Goal: Task Accomplishment & Management: Manage account settings

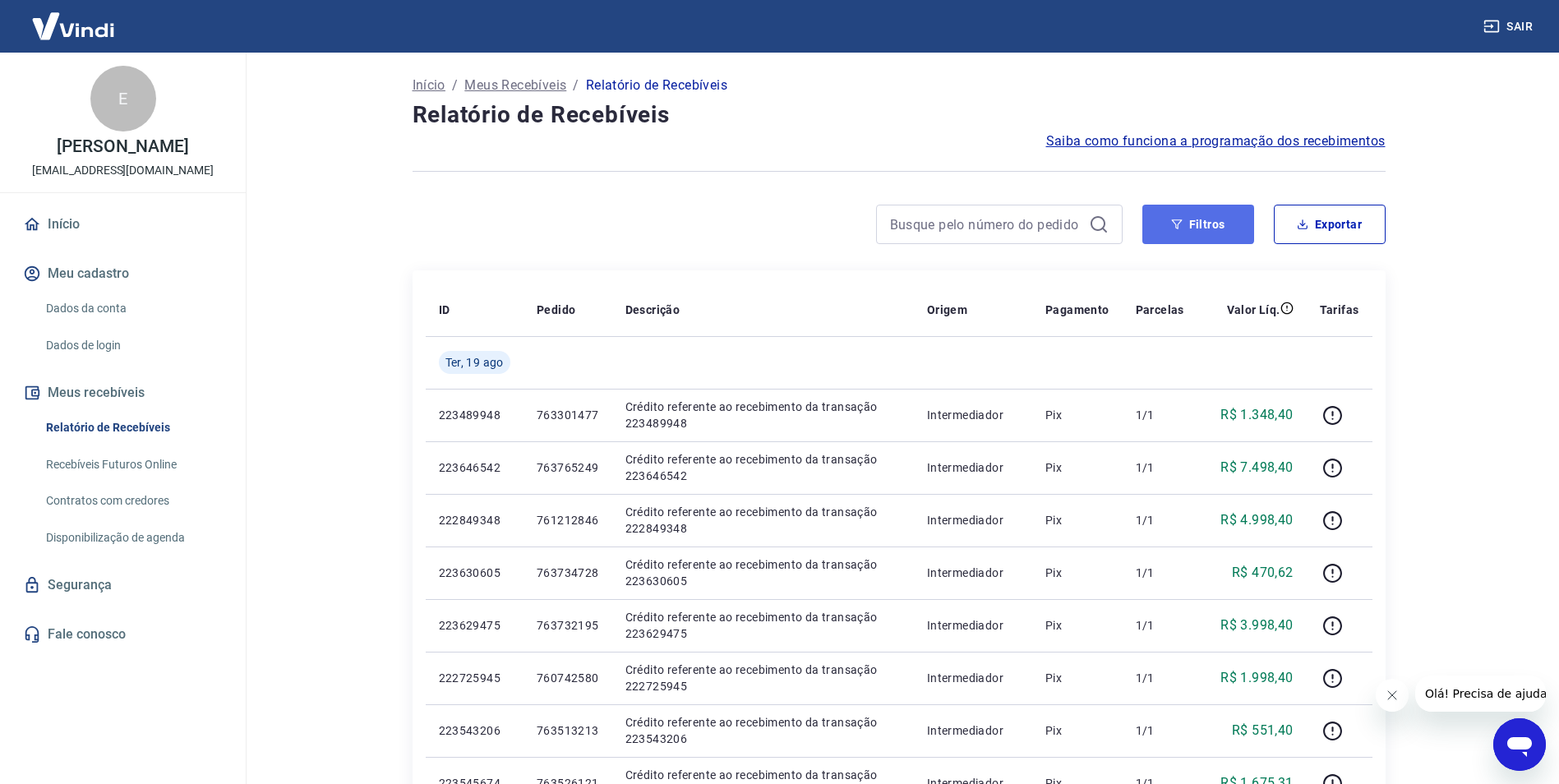
click at [1215, 225] on button "Filtros" at bounding box center [1199, 224] width 112 height 40
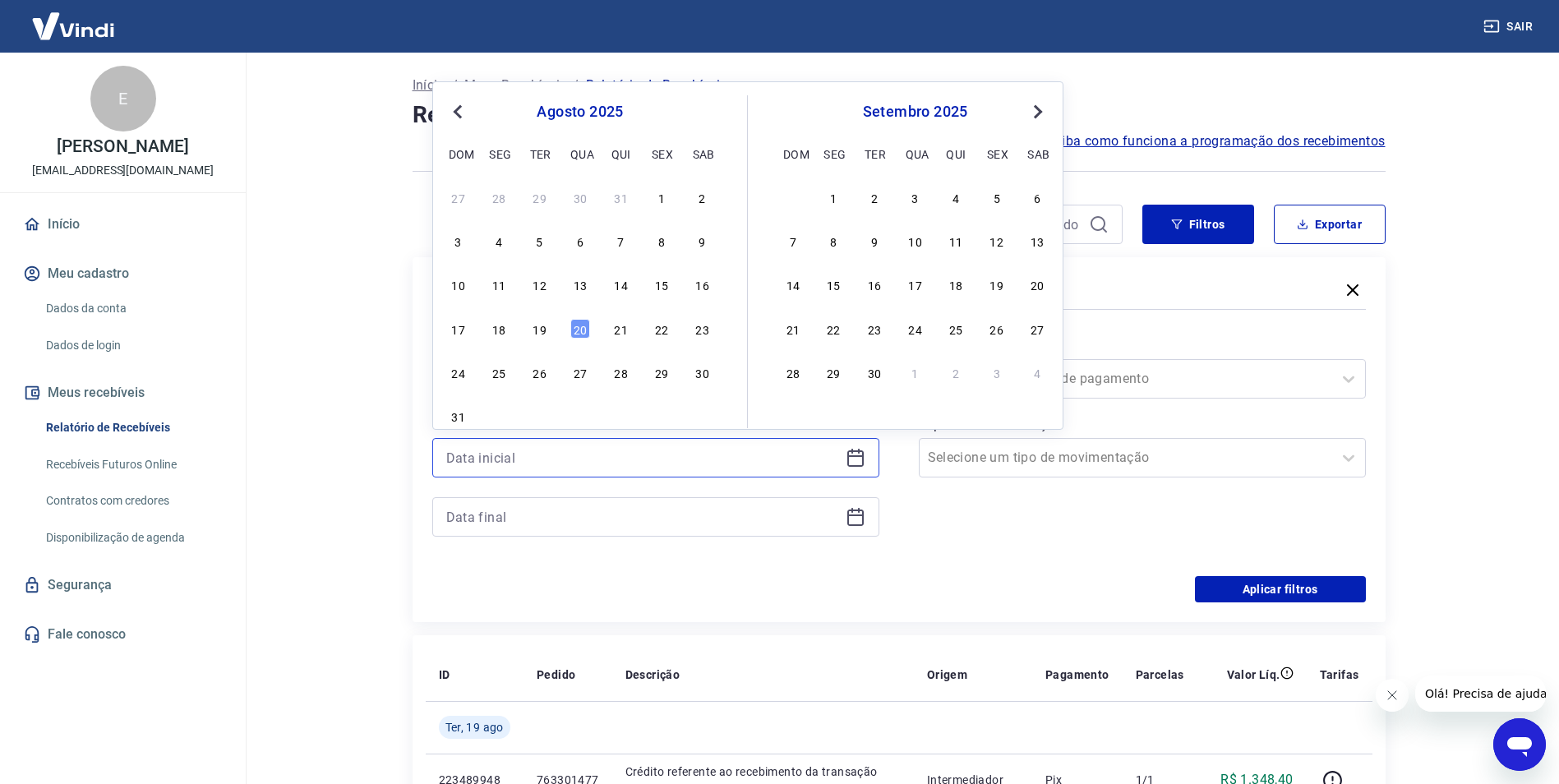
click at [730, 446] on input at bounding box center [643, 457] width 393 height 25
click at [663, 196] on div "1" at bounding box center [662, 197] width 20 height 20
type input "[DATE]"
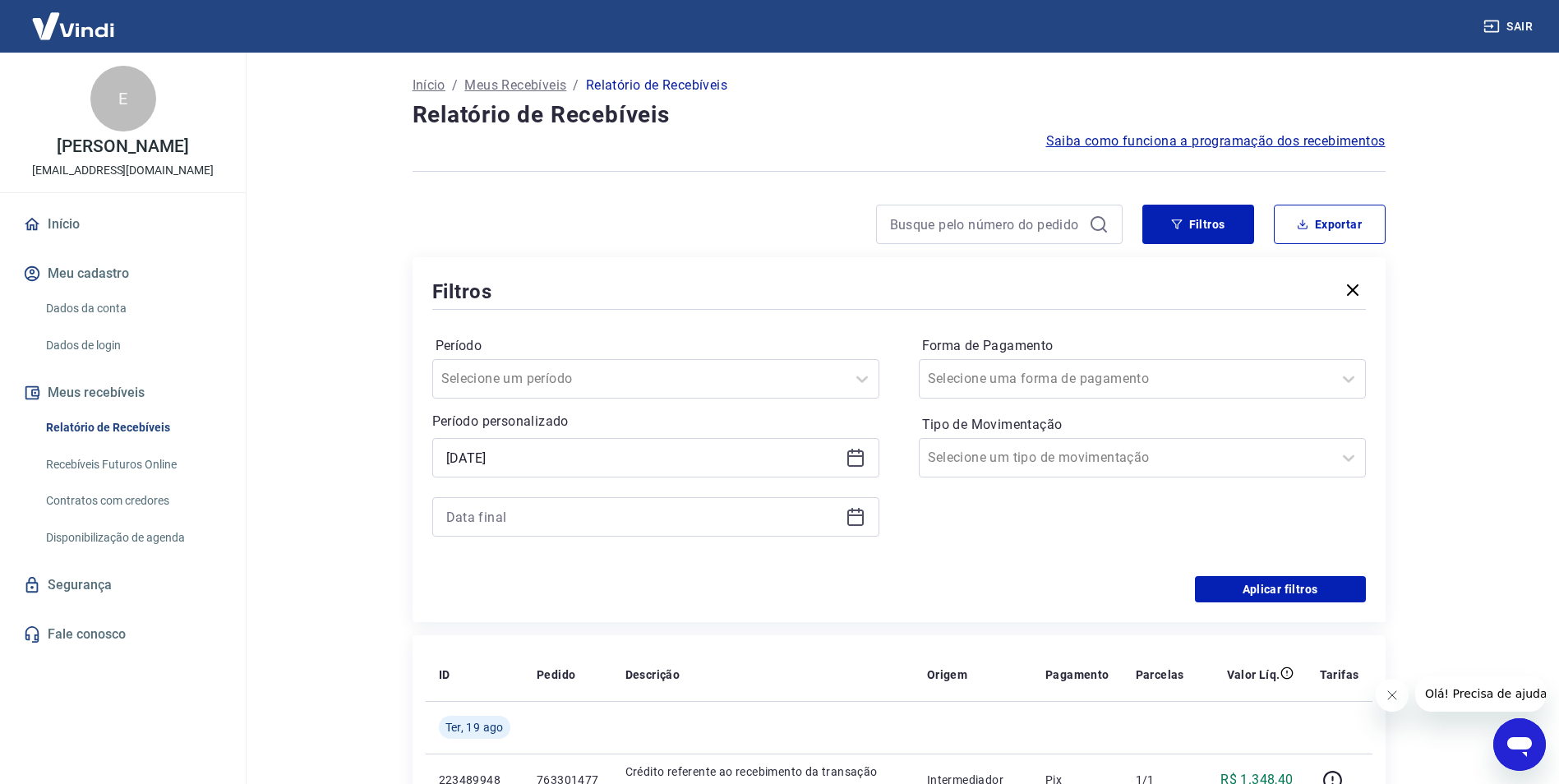
click at [855, 529] on div at bounding box center [656, 517] width 447 height 40
click at [856, 524] on icon at bounding box center [855, 517] width 20 height 20
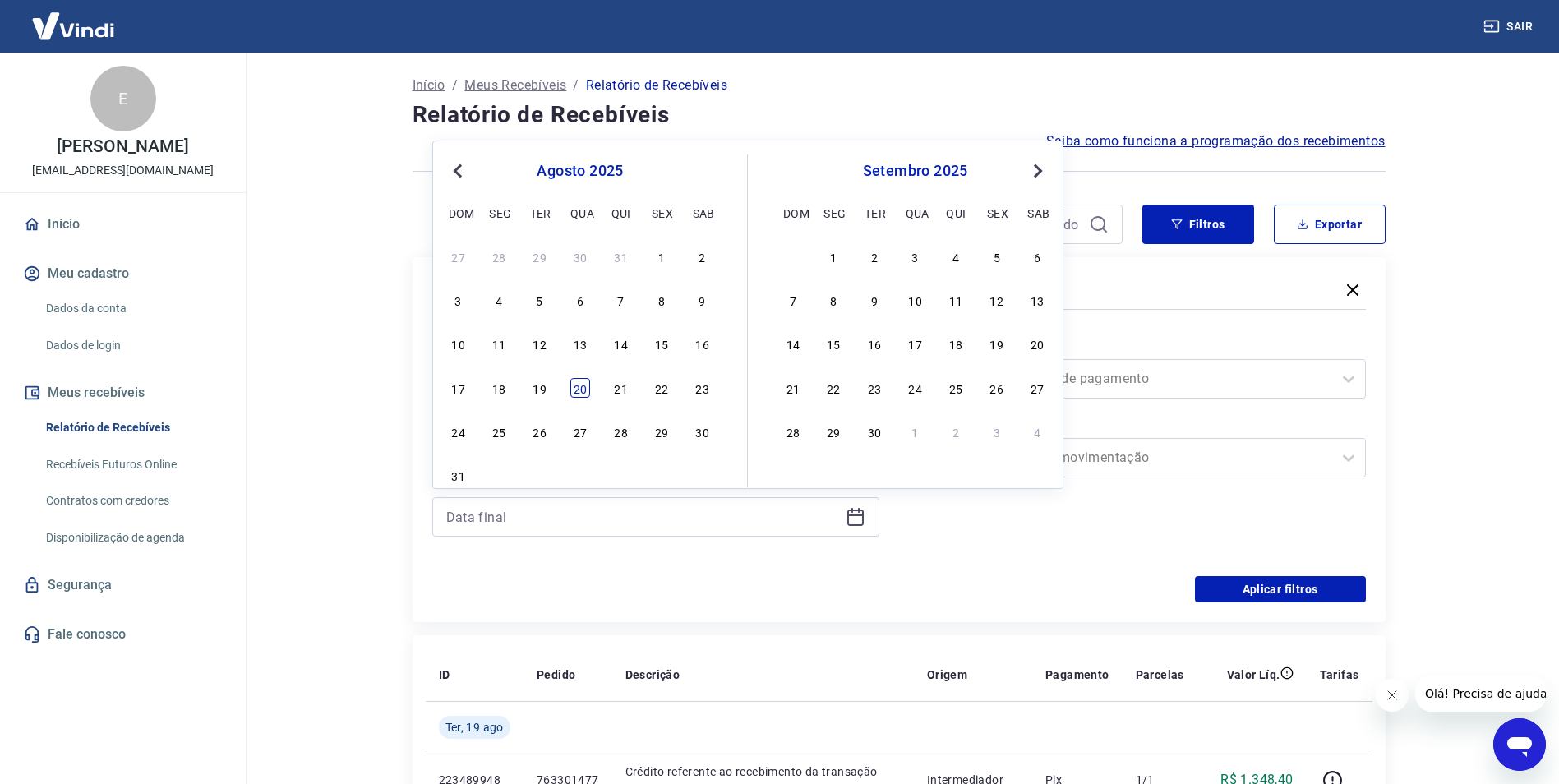
click at [585, 390] on div "20" at bounding box center [581, 388] width 20 height 20
type input "[DATE]"
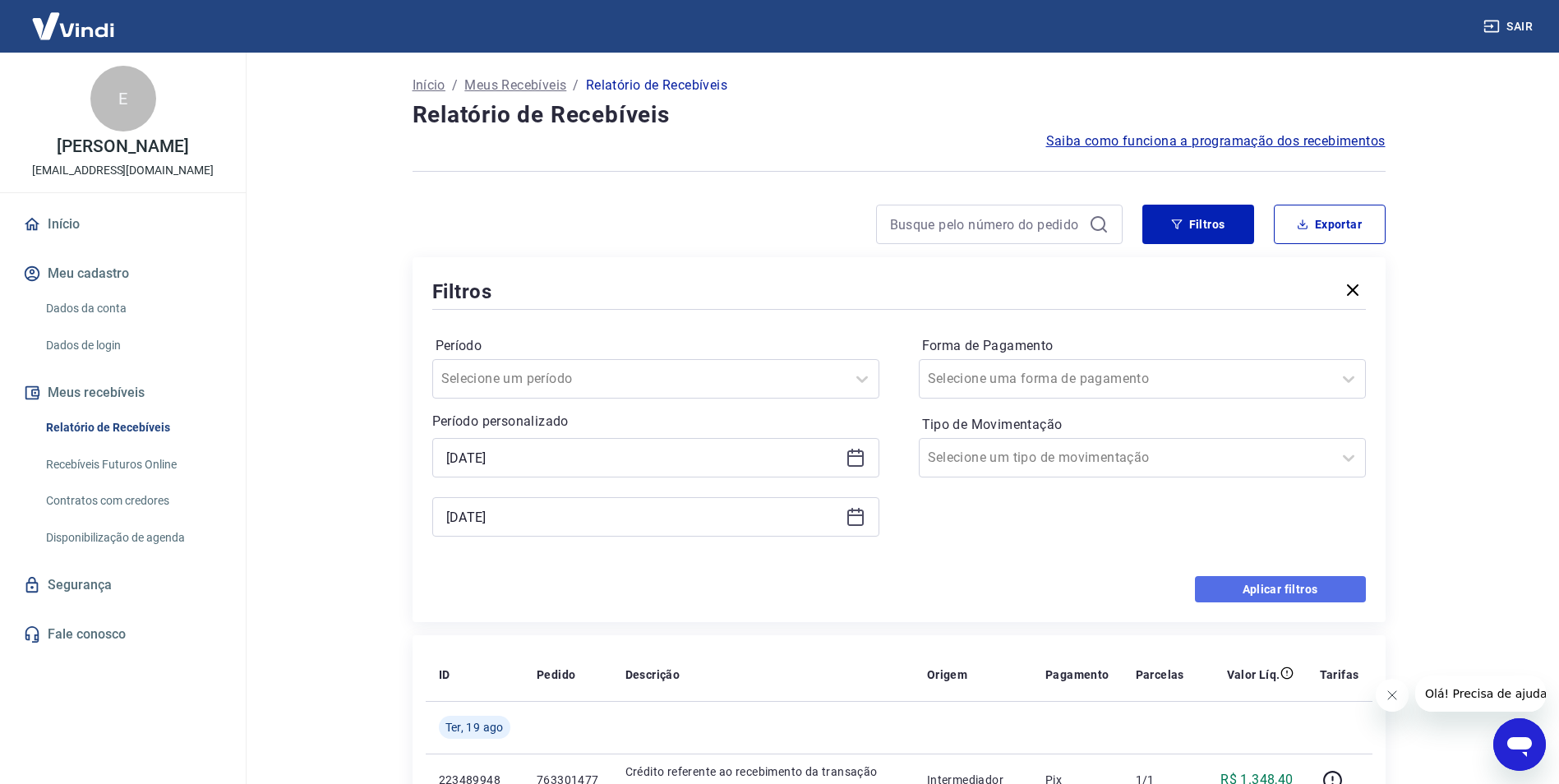
click at [1257, 599] on button "Aplicar filtros" at bounding box center [1280, 588] width 171 height 26
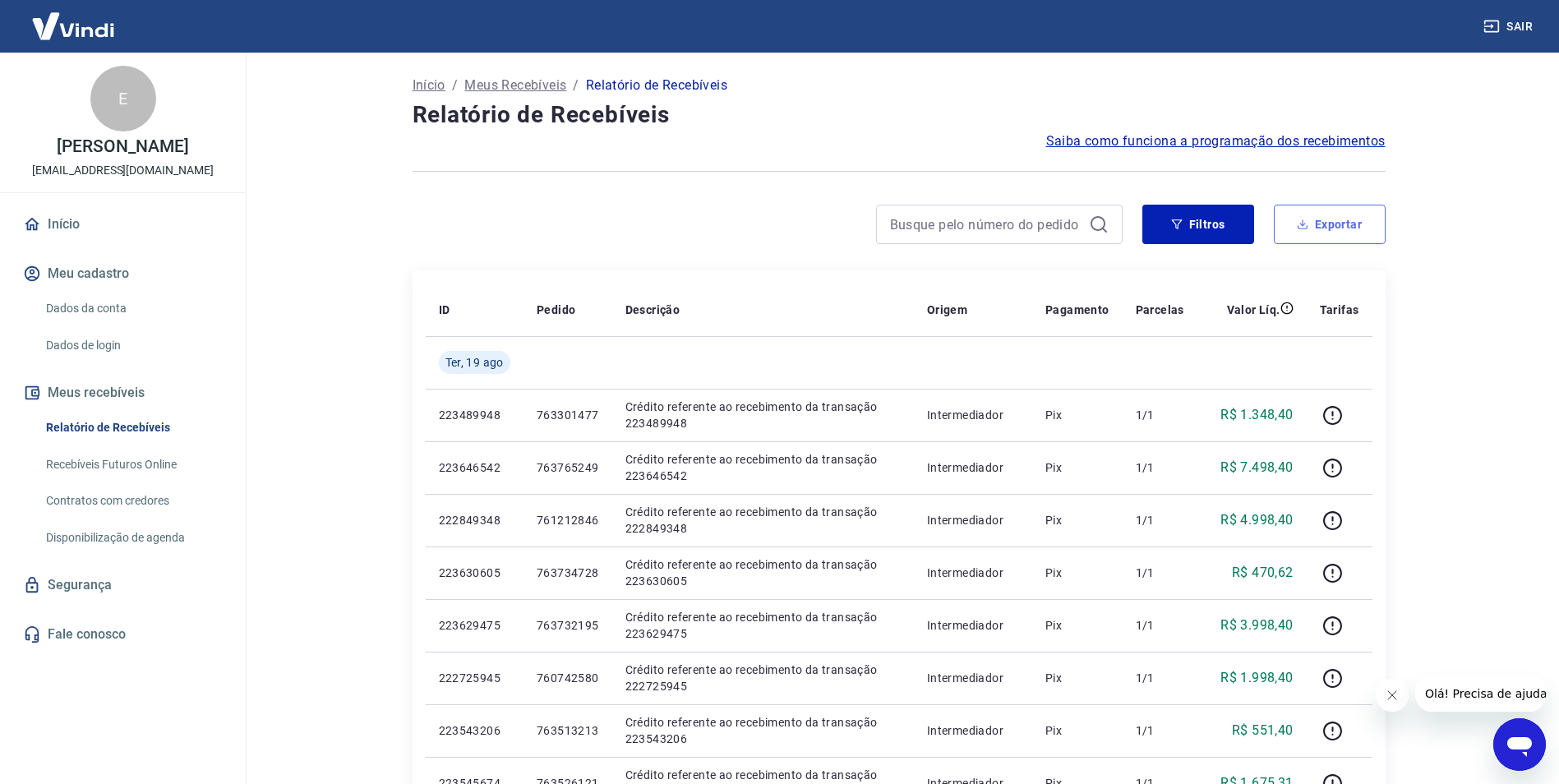
click at [1300, 227] on icon "button" at bounding box center [1303, 224] width 12 height 12
type input "[DATE]"
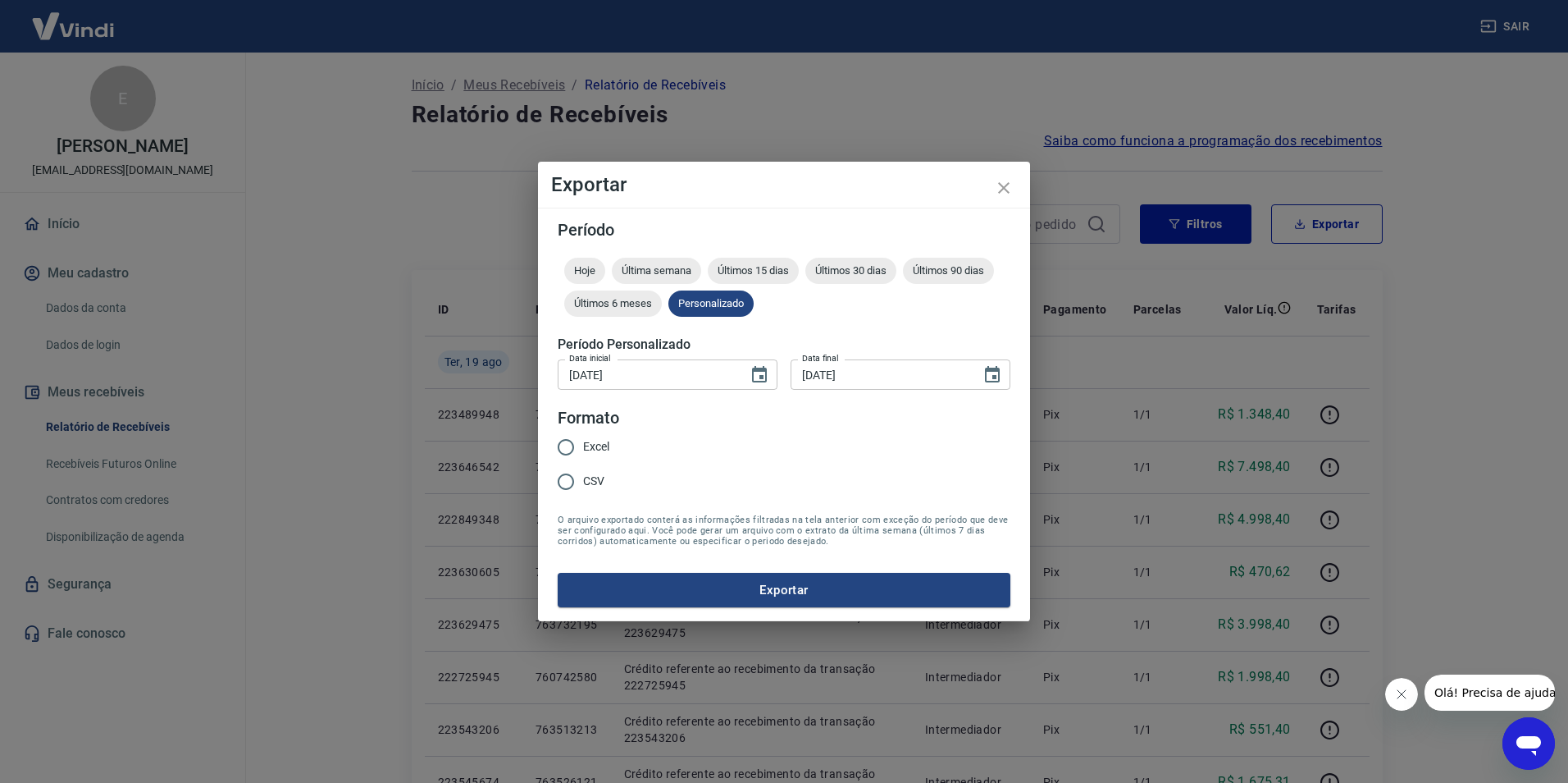
click at [592, 479] on span "CSV" at bounding box center [593, 480] width 21 height 17
click at [583, 479] on input "CSV" at bounding box center [565, 481] width 35 height 35
radio input "true"
click at [811, 586] on button "Exportar" at bounding box center [784, 590] width 453 height 35
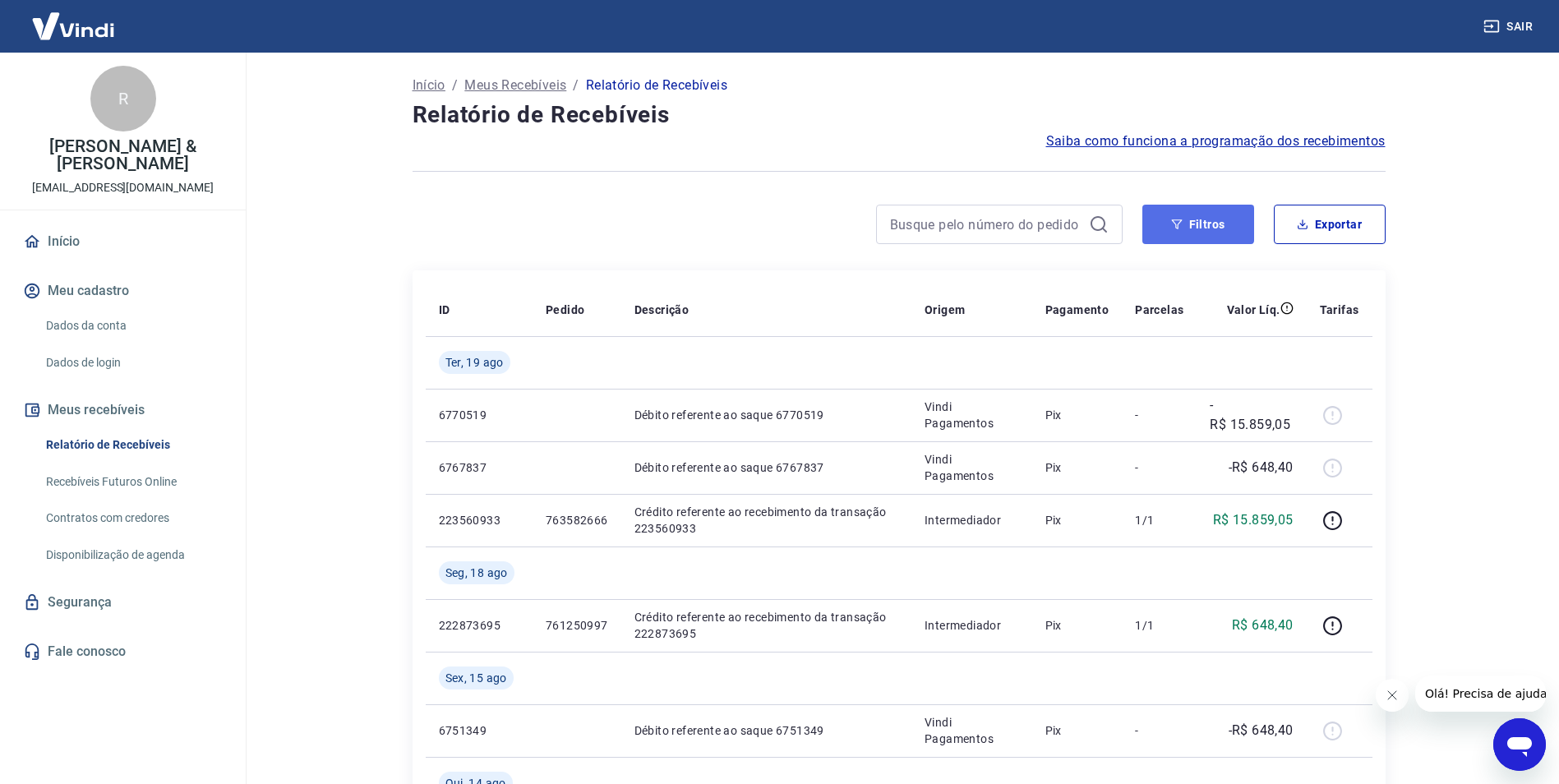
click at [1237, 220] on button "Filtros" at bounding box center [1199, 224] width 112 height 40
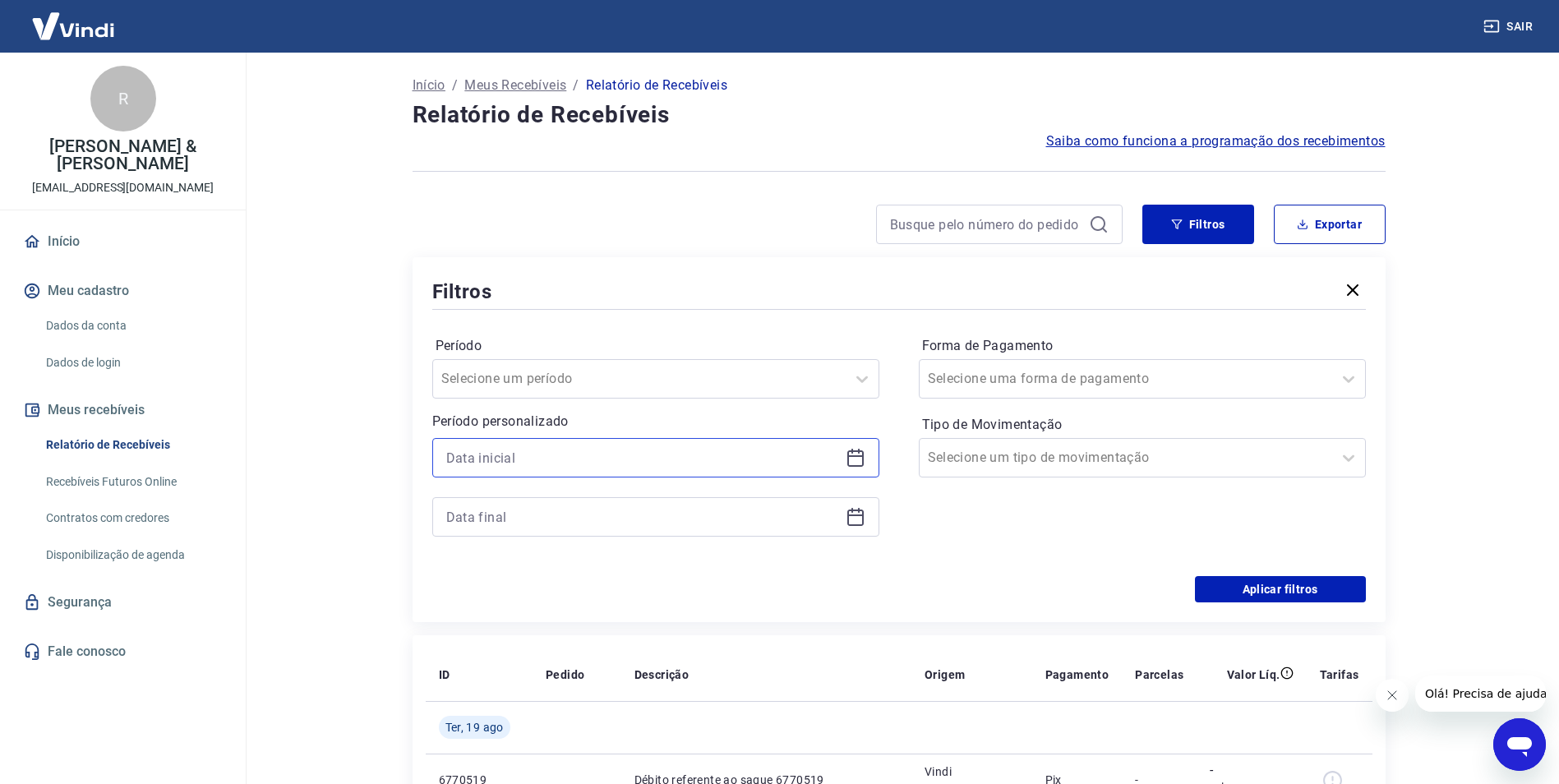
click at [542, 459] on input at bounding box center [643, 457] width 393 height 25
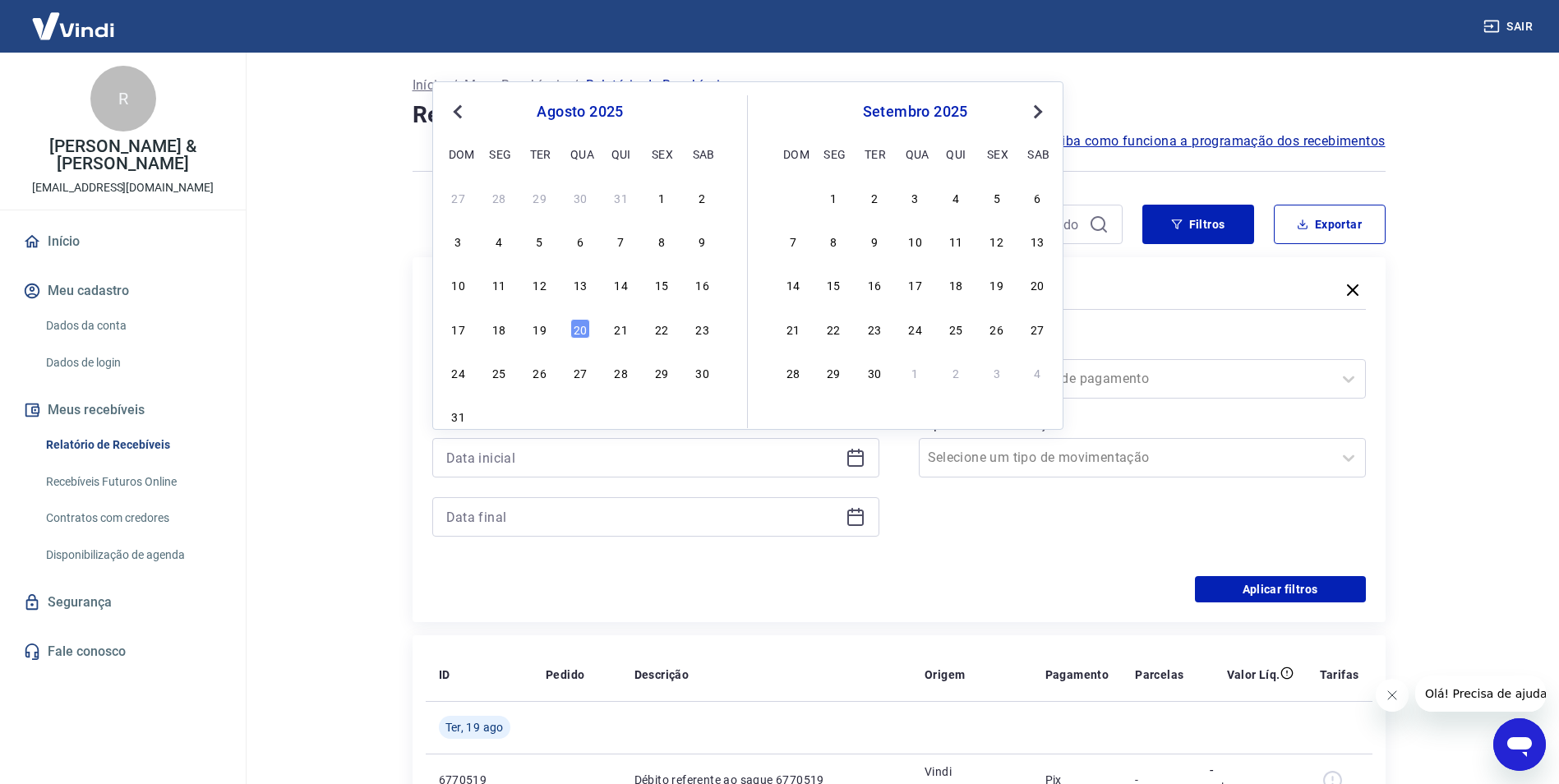
drag, startPoint x: 659, startPoint y: 197, endPoint x: 575, endPoint y: 328, distance: 155.6
click at [660, 197] on div "1" at bounding box center [662, 197] width 20 height 20
click at [575, 328] on div "Período Selecione um período Período personalizado Previous Month Next Month [D…" at bounding box center [899, 445] width 934 height 263
type input "[DATE]"
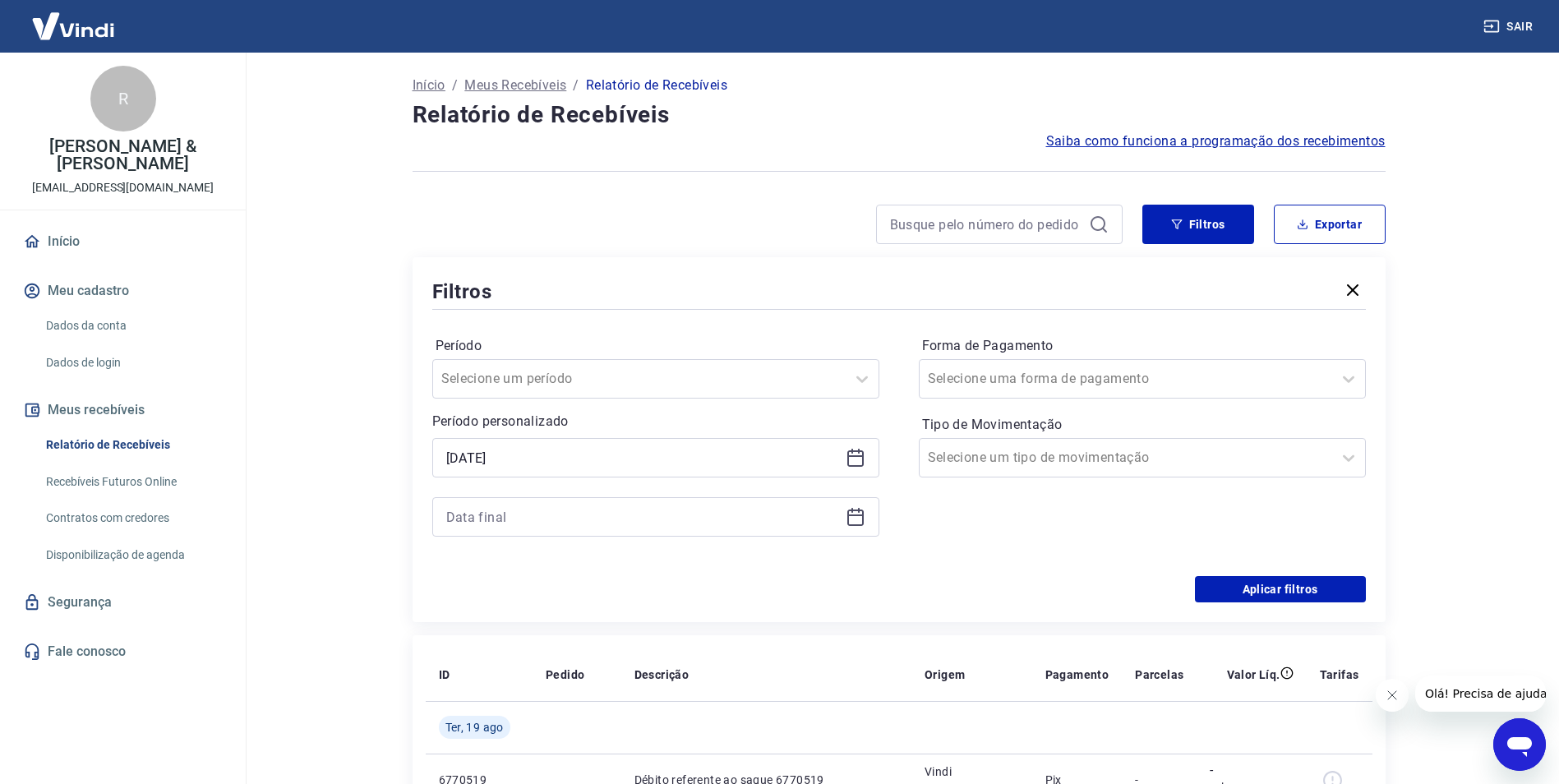
click at [857, 510] on icon at bounding box center [855, 517] width 20 height 20
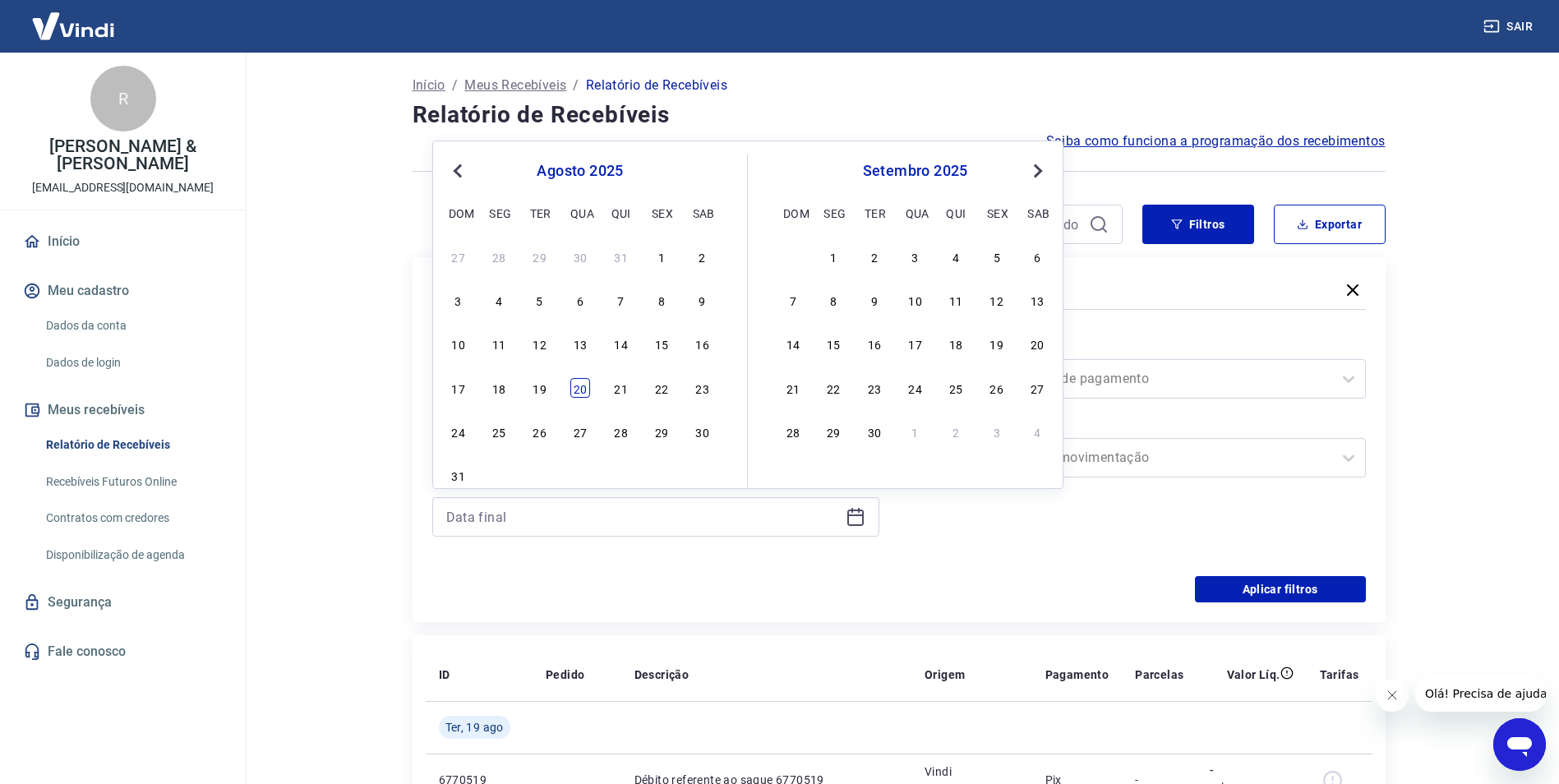
click at [583, 393] on div "20" at bounding box center [581, 388] width 20 height 20
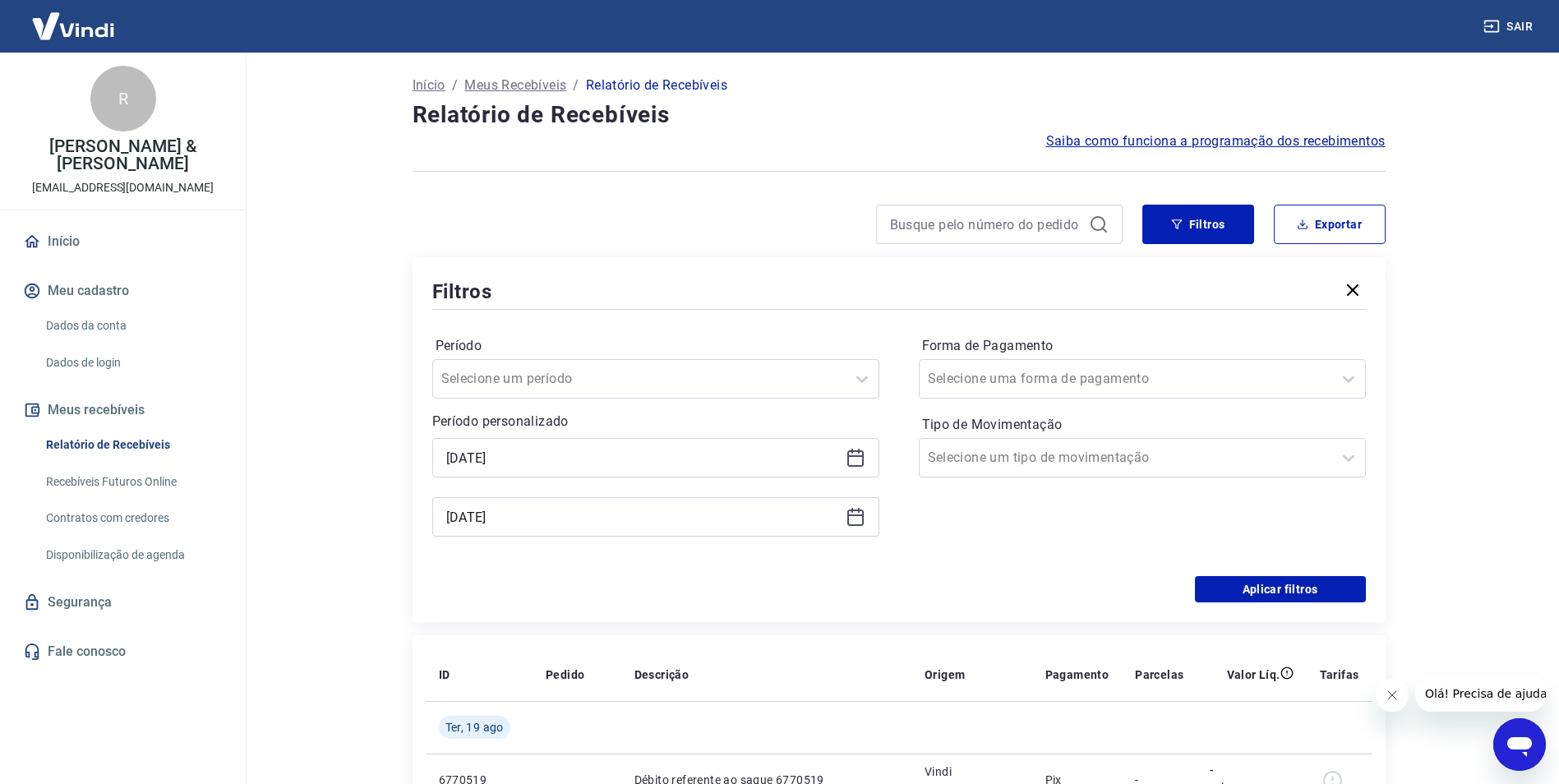
type input "[DATE]"
click at [1284, 581] on button "Aplicar filtros" at bounding box center [1280, 588] width 171 height 26
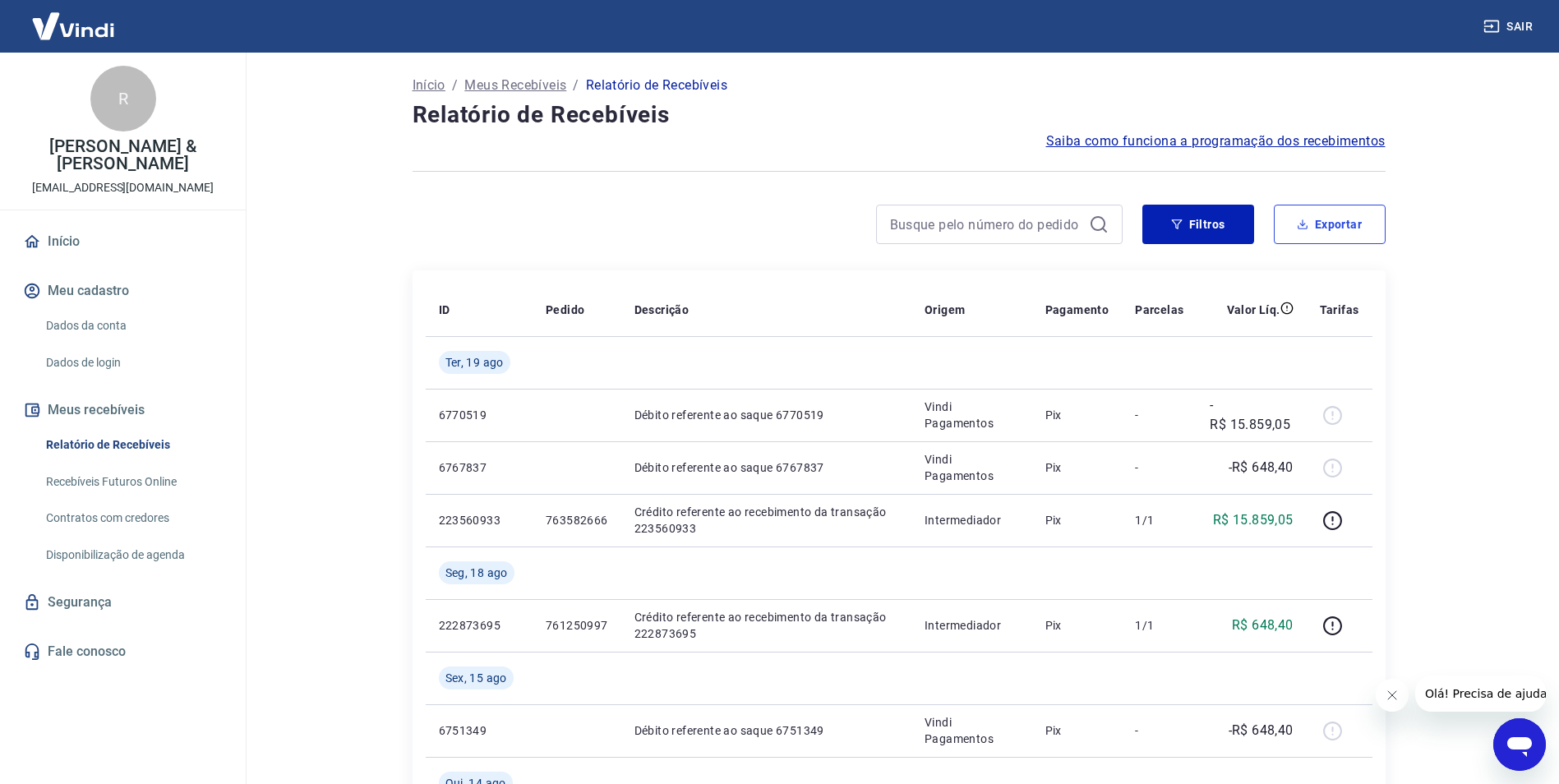
click at [1348, 221] on button "Exportar" at bounding box center [1329, 224] width 112 height 40
type input "[DATE]"
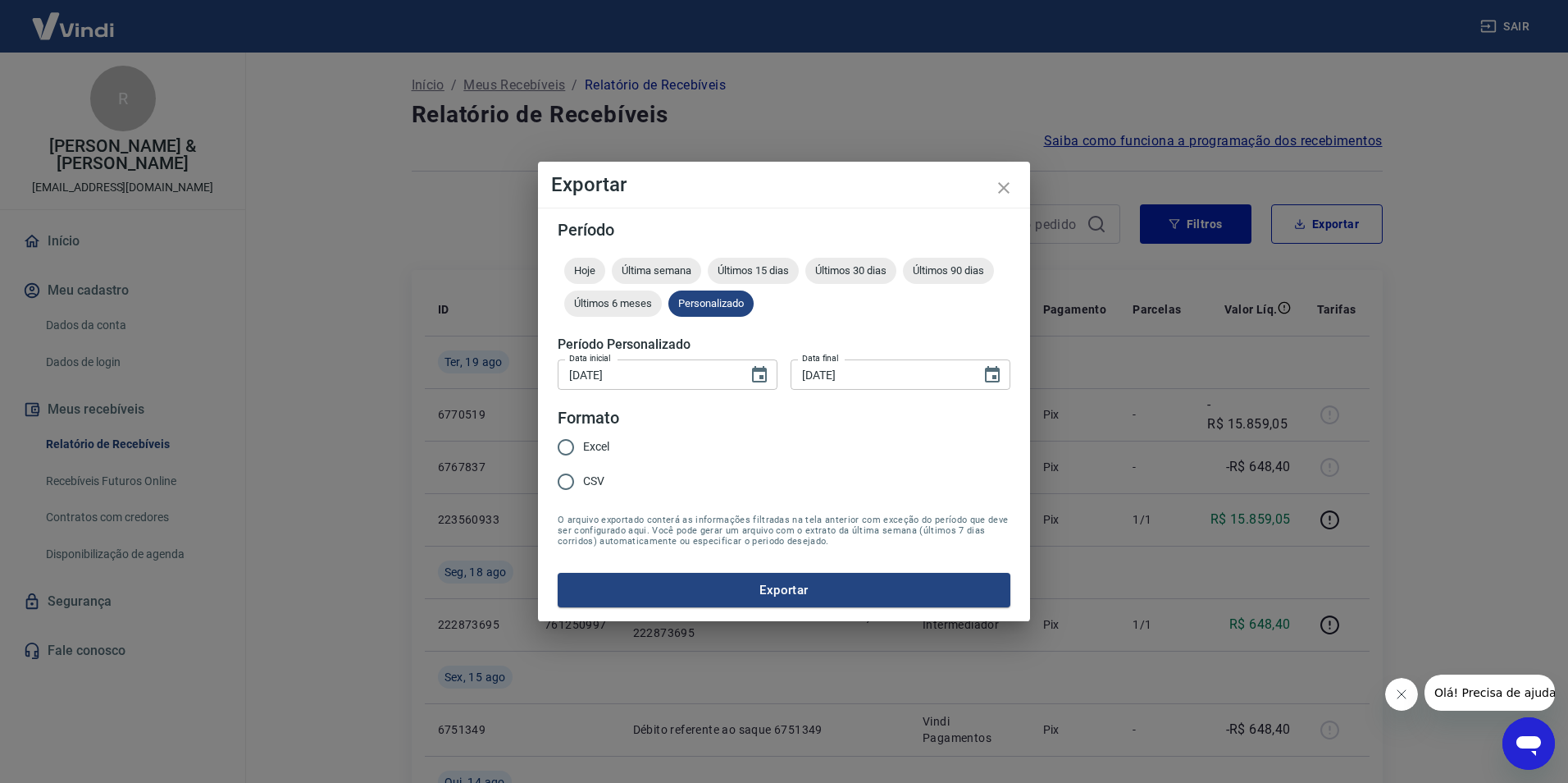
click at [598, 485] on span "CSV" at bounding box center [593, 480] width 21 height 17
click at [583, 485] on input "CSV" at bounding box center [565, 481] width 35 height 35
radio input "true"
click at [732, 587] on button "Exportar" at bounding box center [784, 590] width 453 height 35
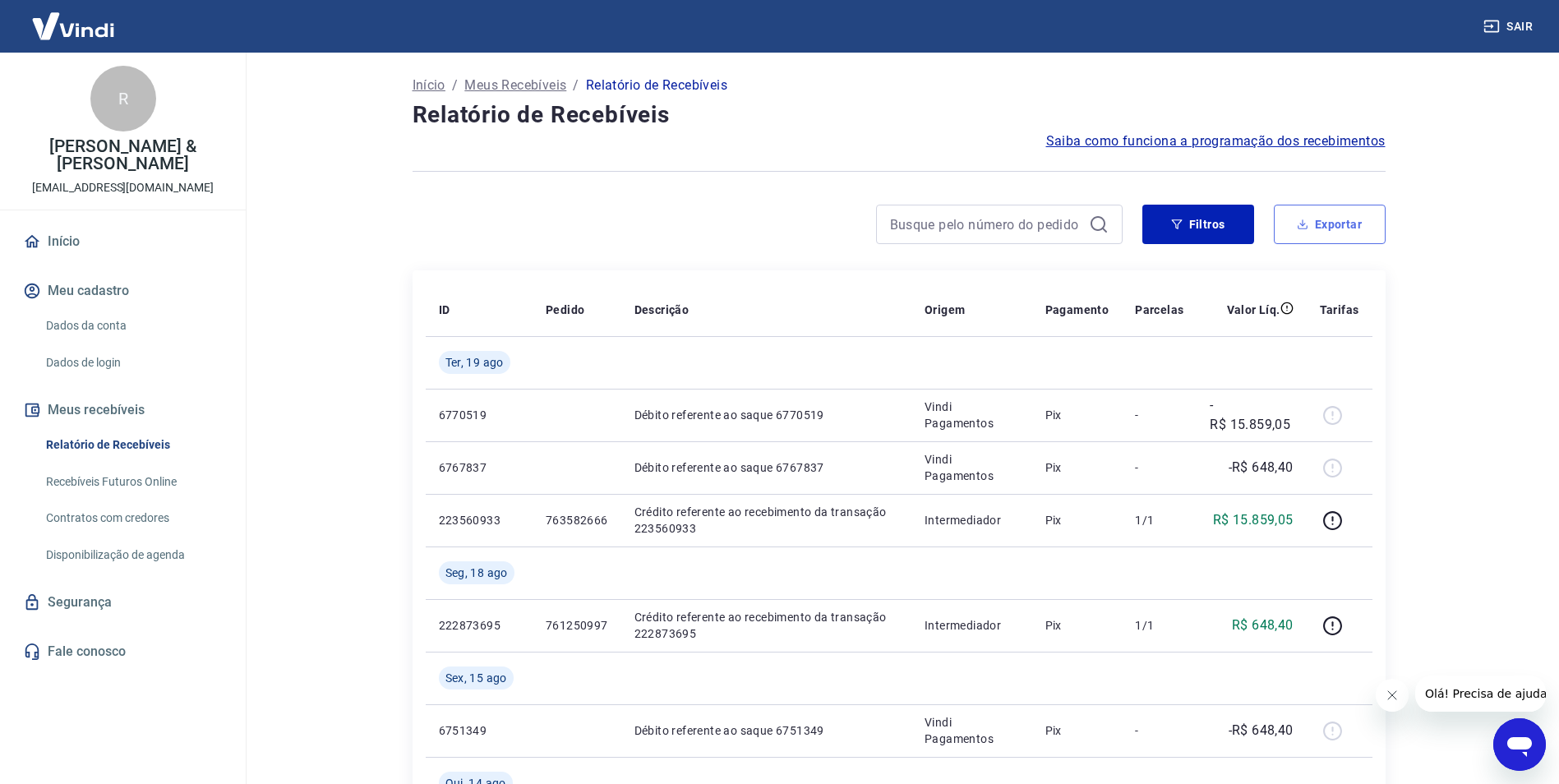
click at [1316, 221] on button "Exportar" at bounding box center [1329, 224] width 112 height 40
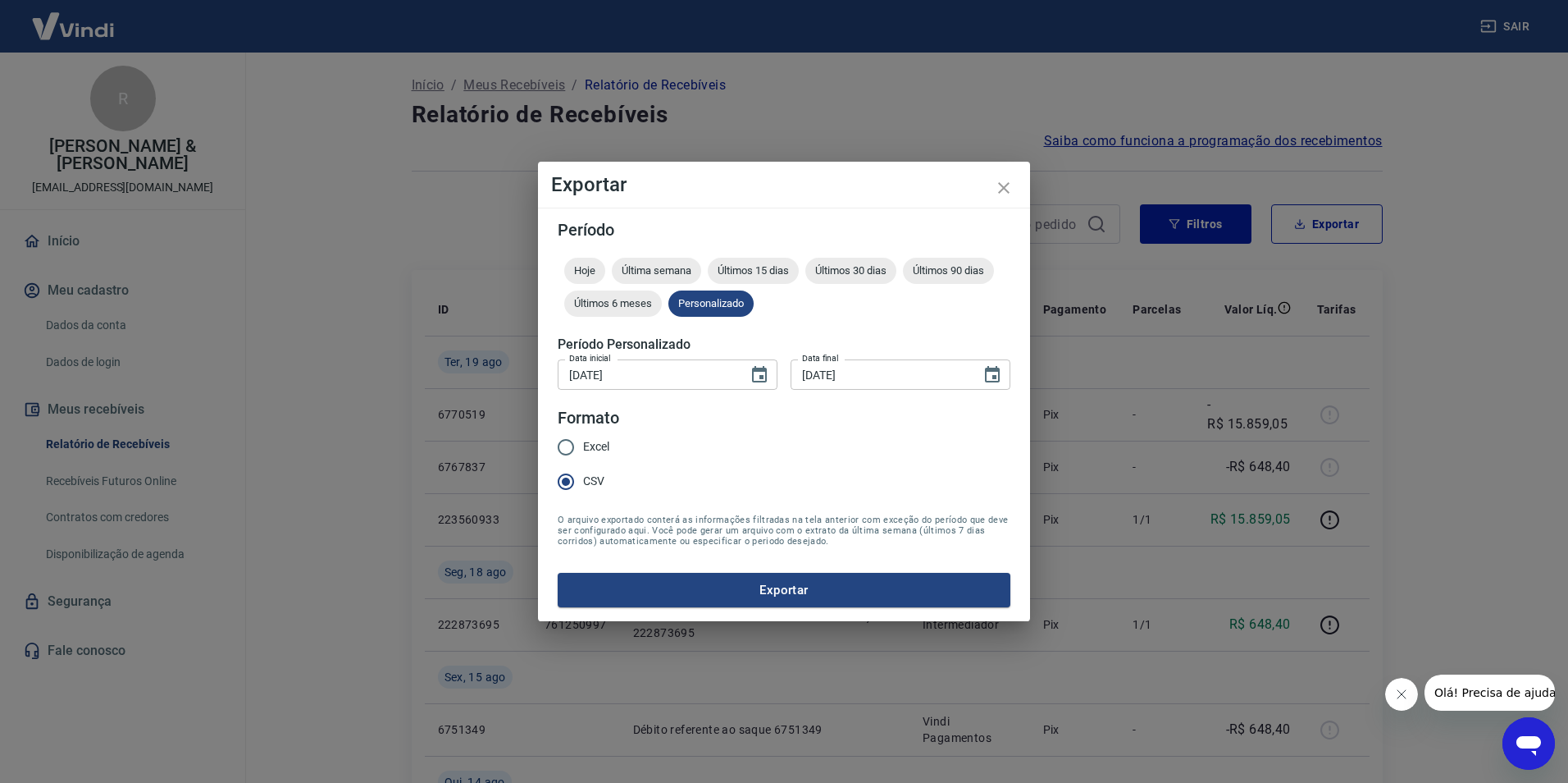
click at [683, 593] on button "Exportar" at bounding box center [784, 590] width 453 height 35
